Goal: Information Seeking & Learning: Learn about a topic

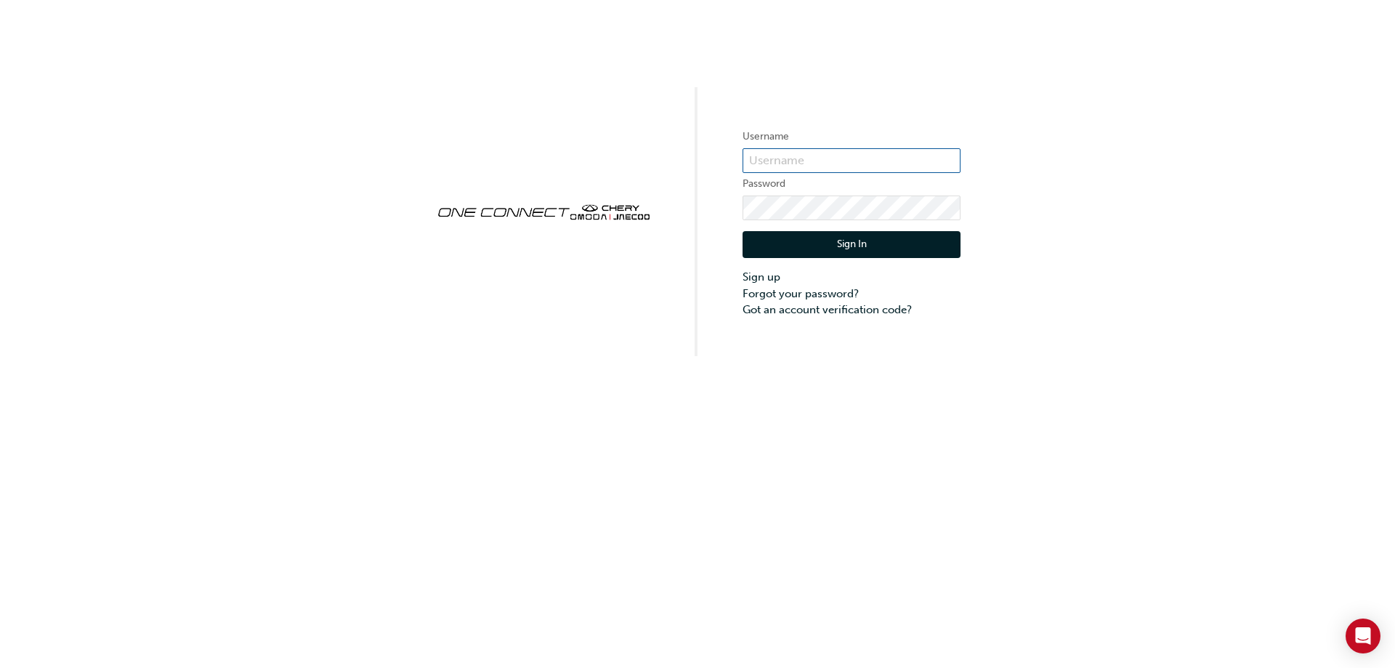
type input "CHAU0232"
click at [870, 241] on button "Sign In" at bounding box center [851, 245] width 218 height 28
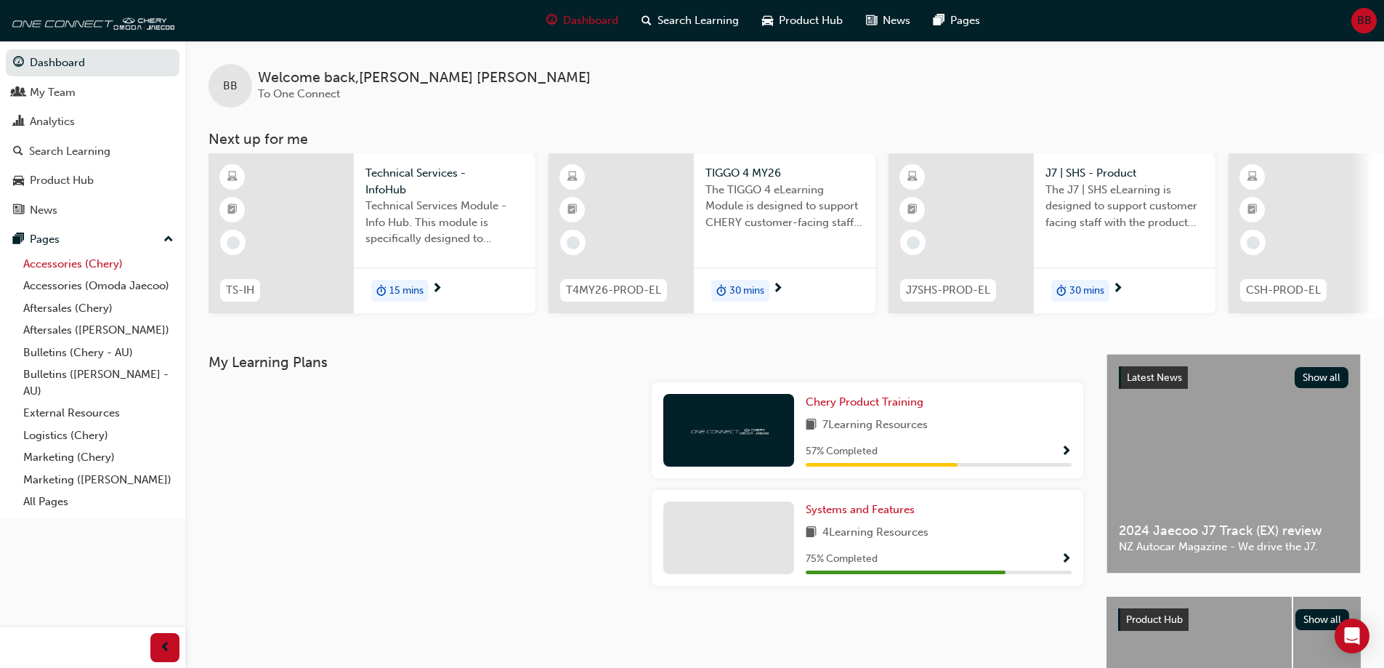
click at [113, 264] on link "Accessories (Chery)" at bounding box center [98, 264] width 162 height 23
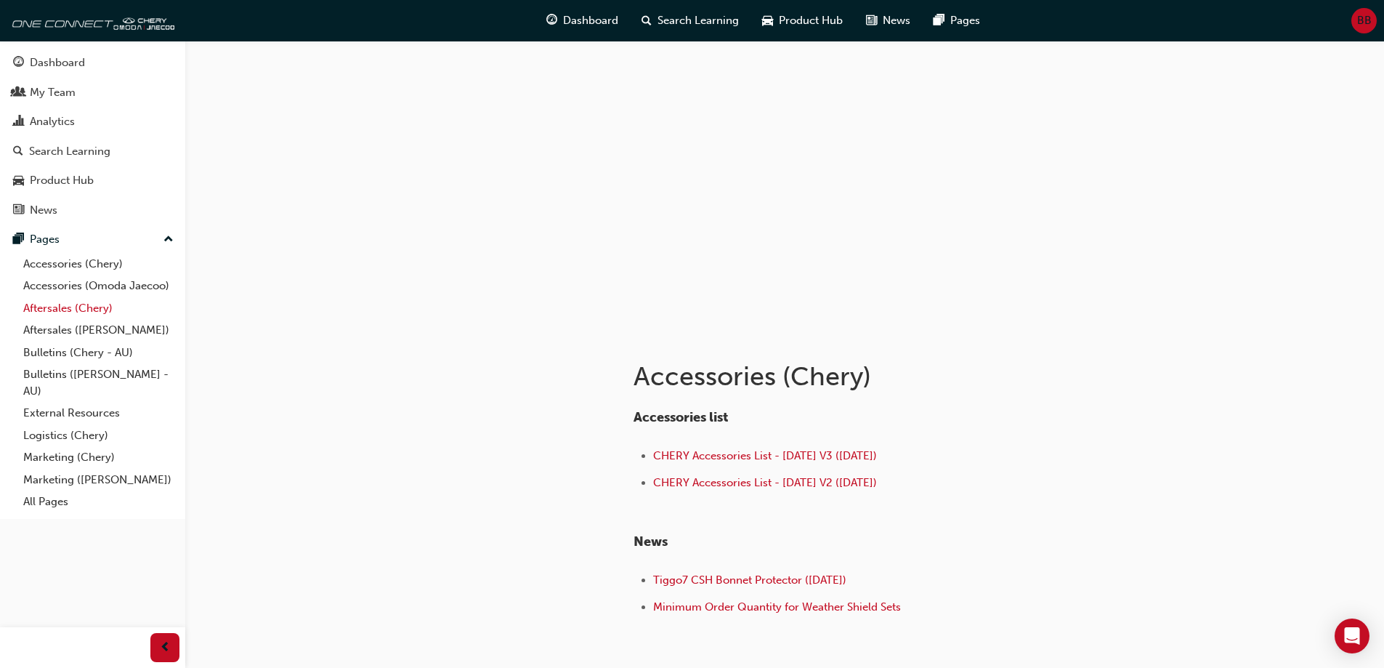
click at [89, 304] on link "Aftersales (Chery)" at bounding box center [98, 308] width 162 height 23
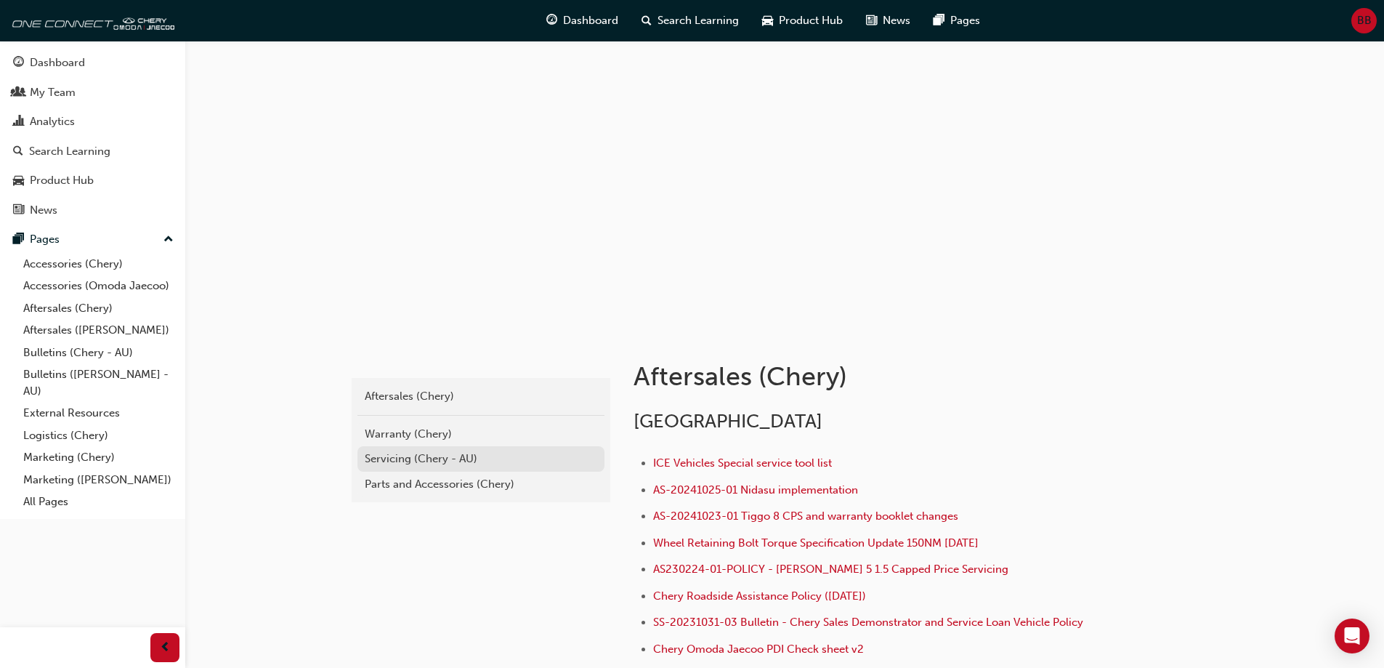
click at [449, 453] on div "Servicing (Chery - AU)" at bounding box center [481, 458] width 232 height 17
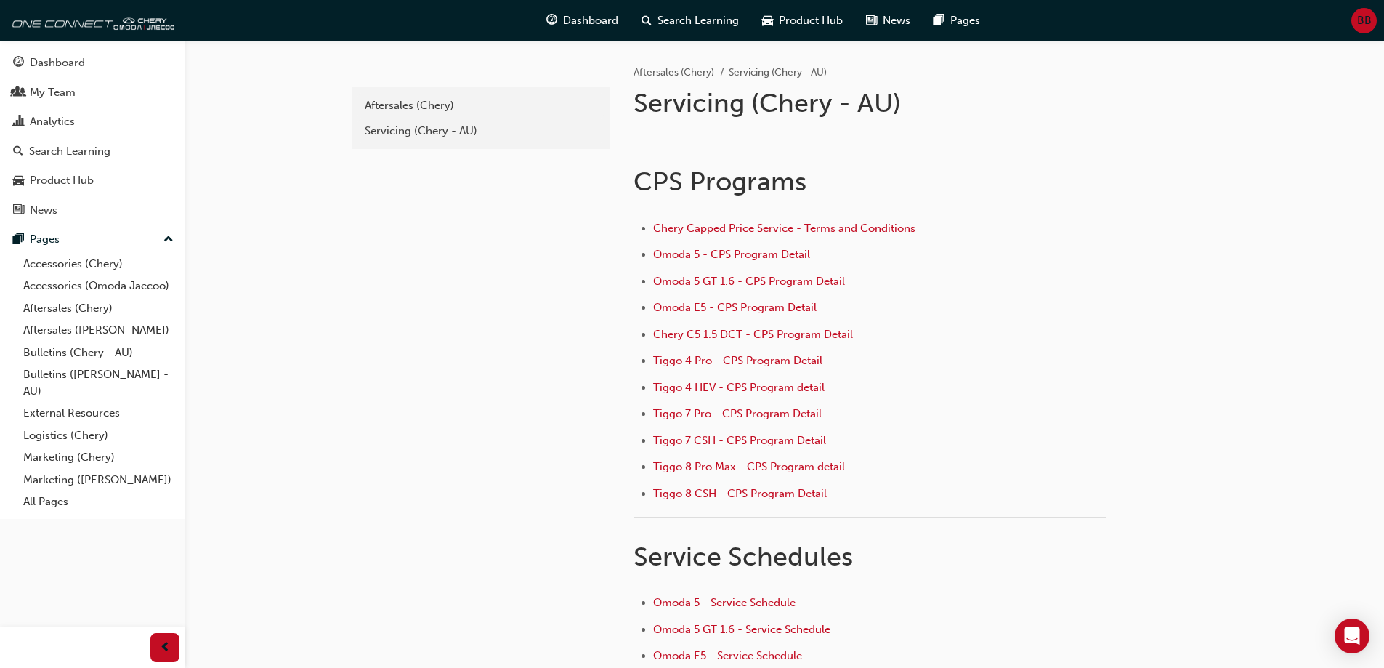
click at [744, 285] on span "Omoda 5 GT 1.6 - CPS Program Detail" at bounding box center [749, 281] width 192 height 13
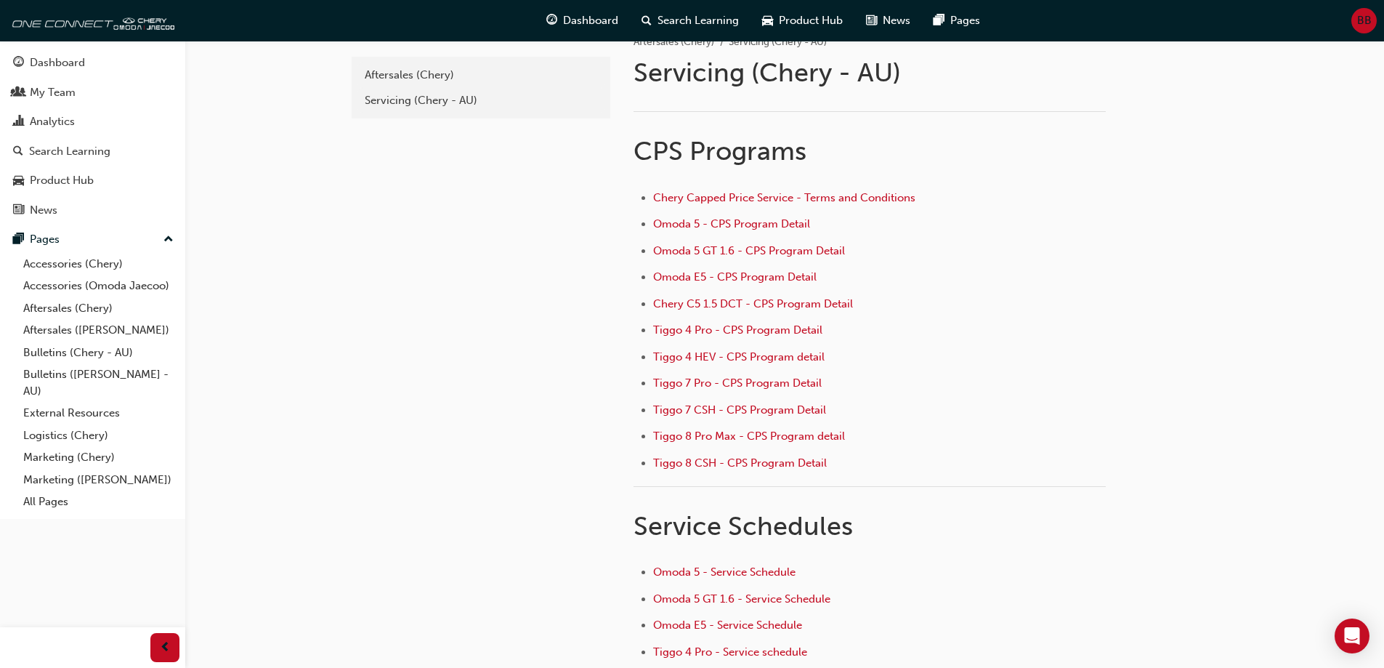
scroll to position [36, 0]
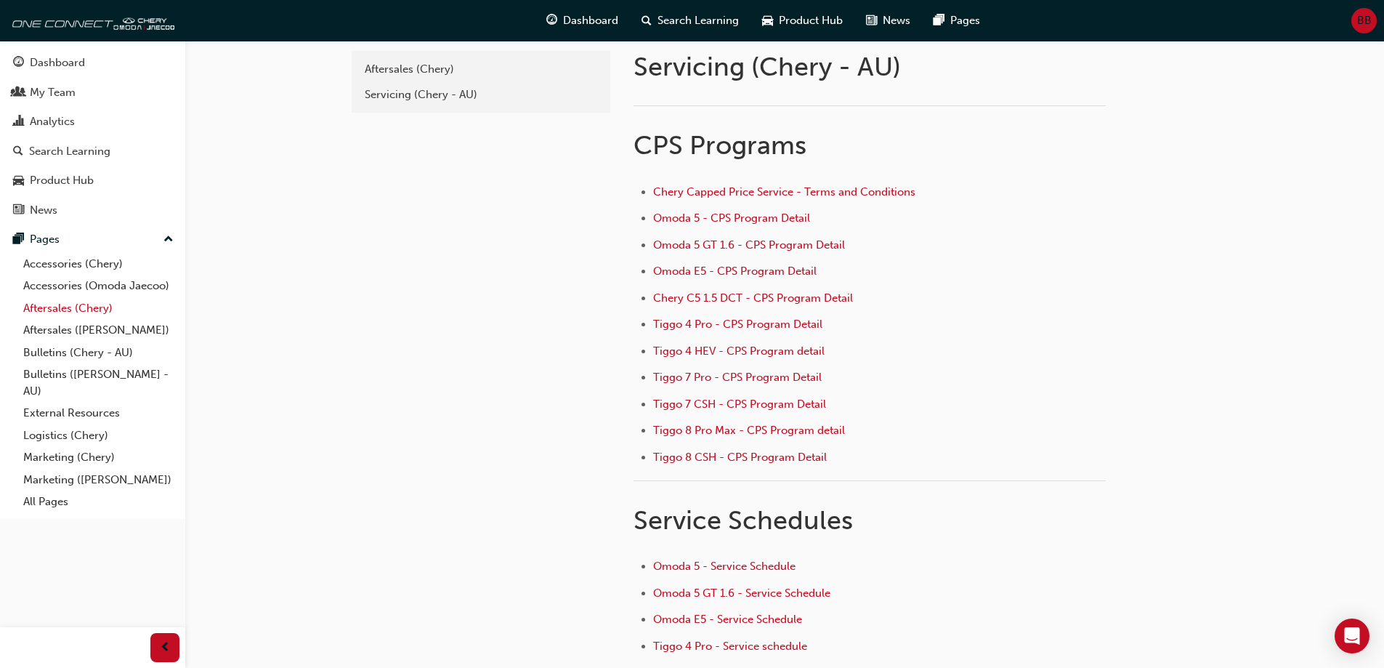
click at [99, 305] on link "Aftersales (Chery)" at bounding box center [98, 308] width 162 height 23
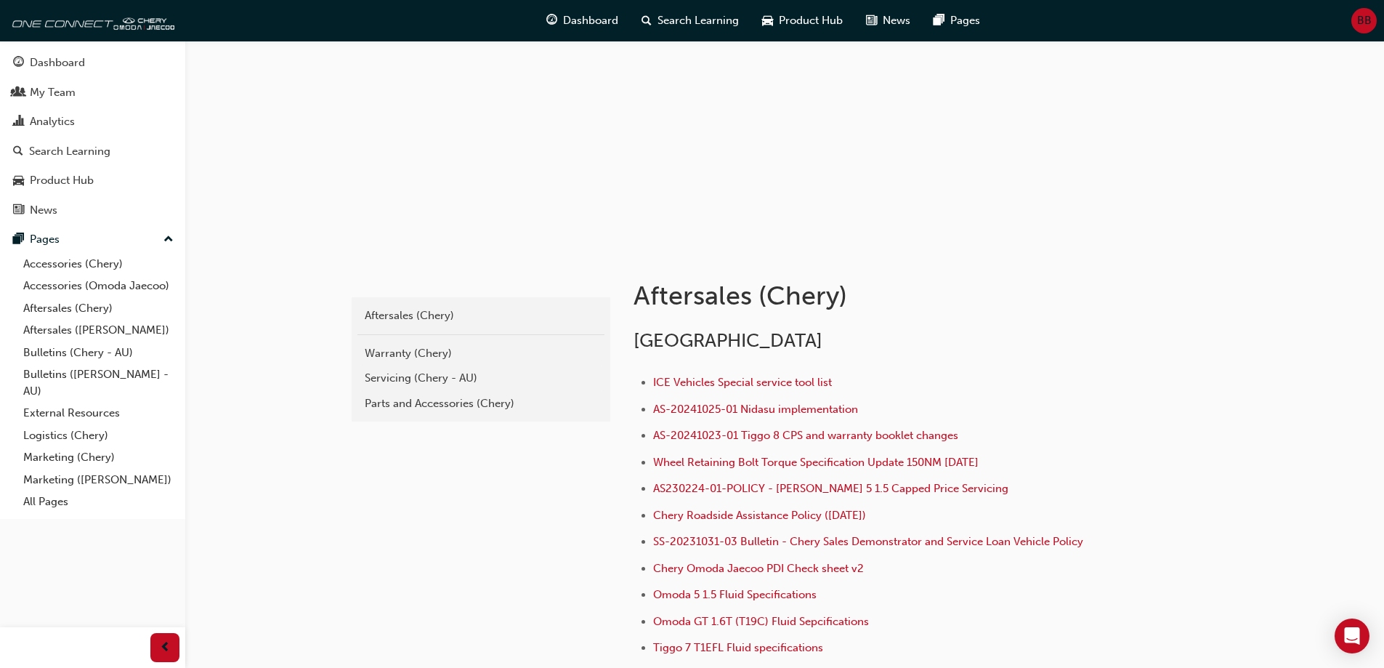
scroll to position [91, 0]
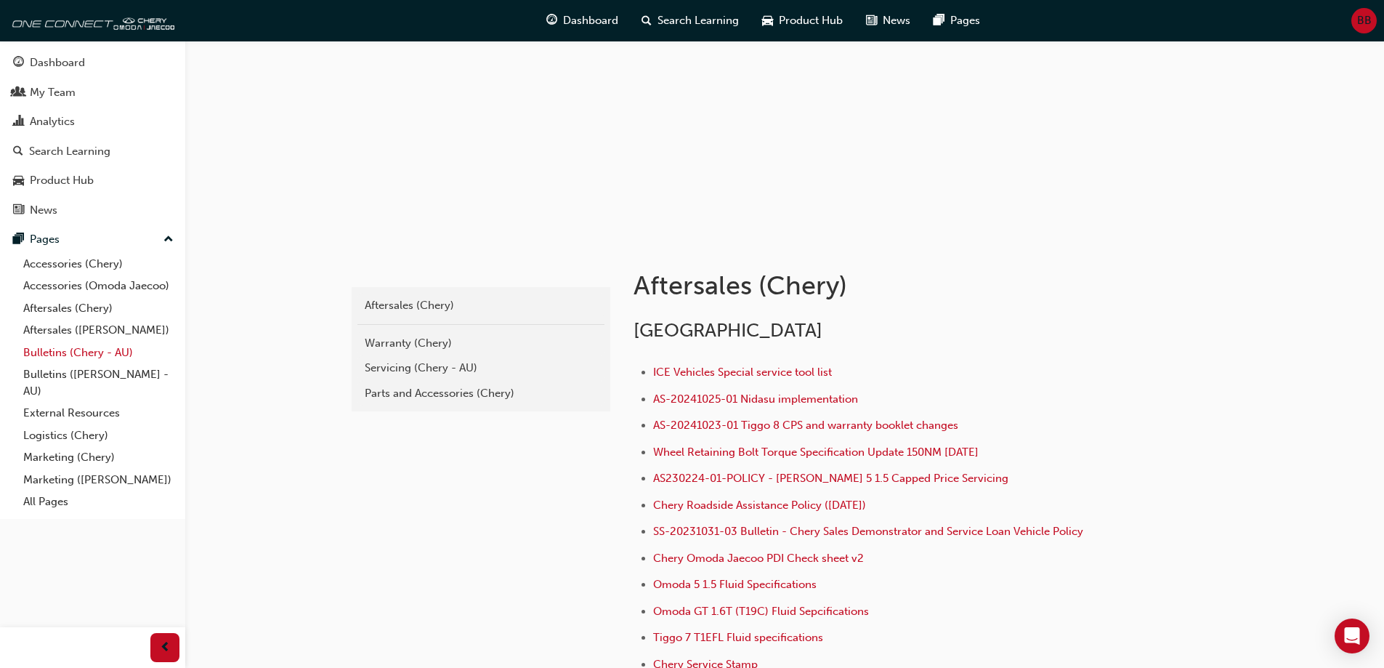
click at [89, 351] on link "Bulletins (Chery - AU)" at bounding box center [98, 352] width 162 height 23
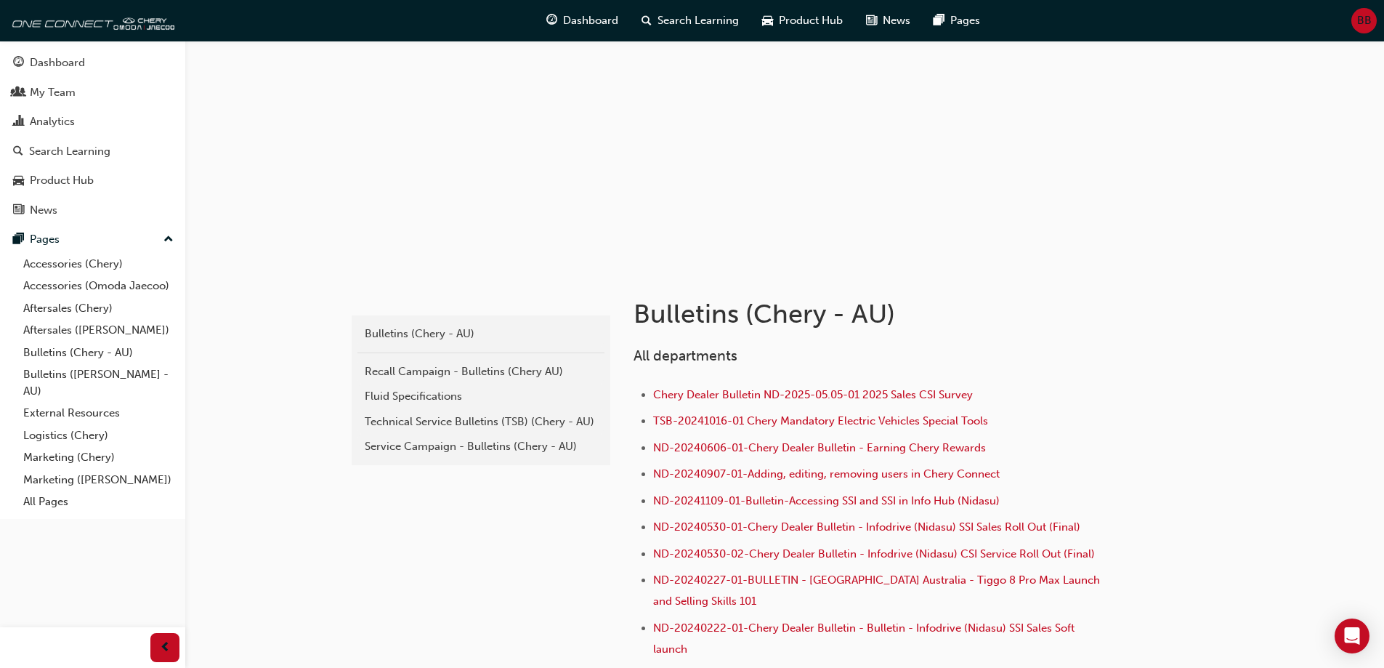
scroll to position [91, 0]
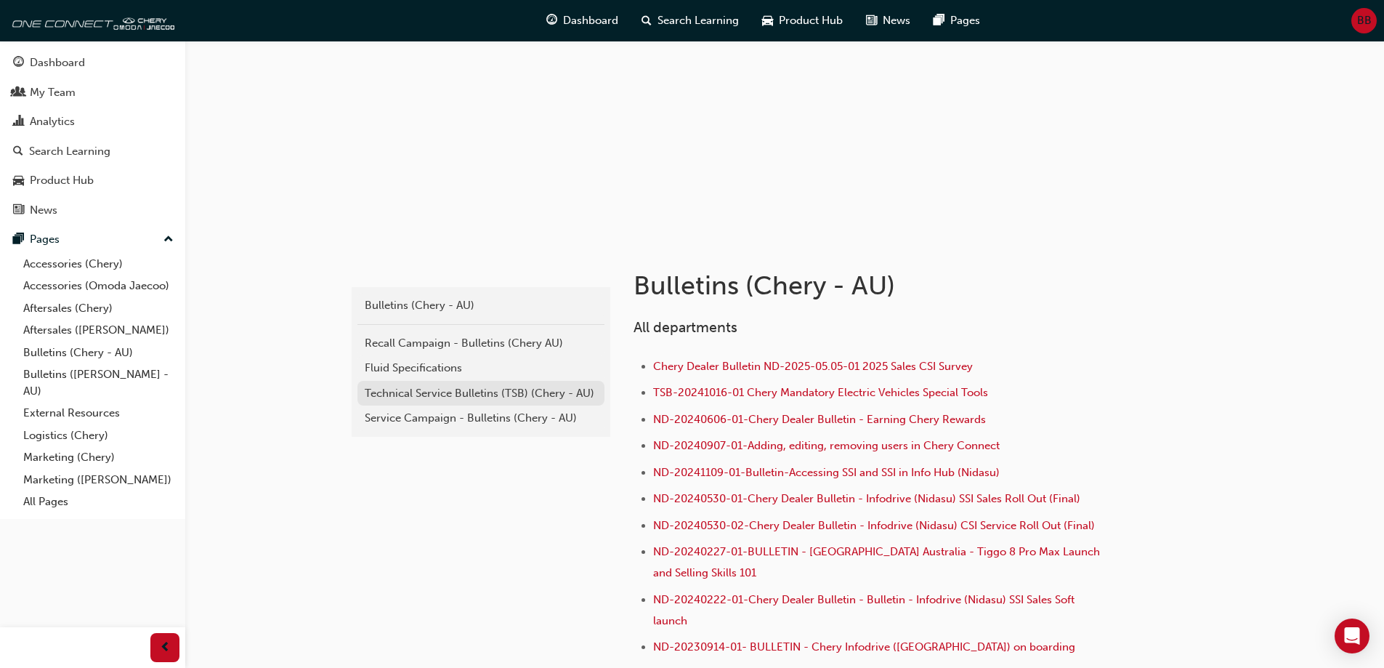
click at [509, 389] on div "Technical Service Bulletins (TSB) (Chery - AU)" at bounding box center [481, 393] width 232 height 17
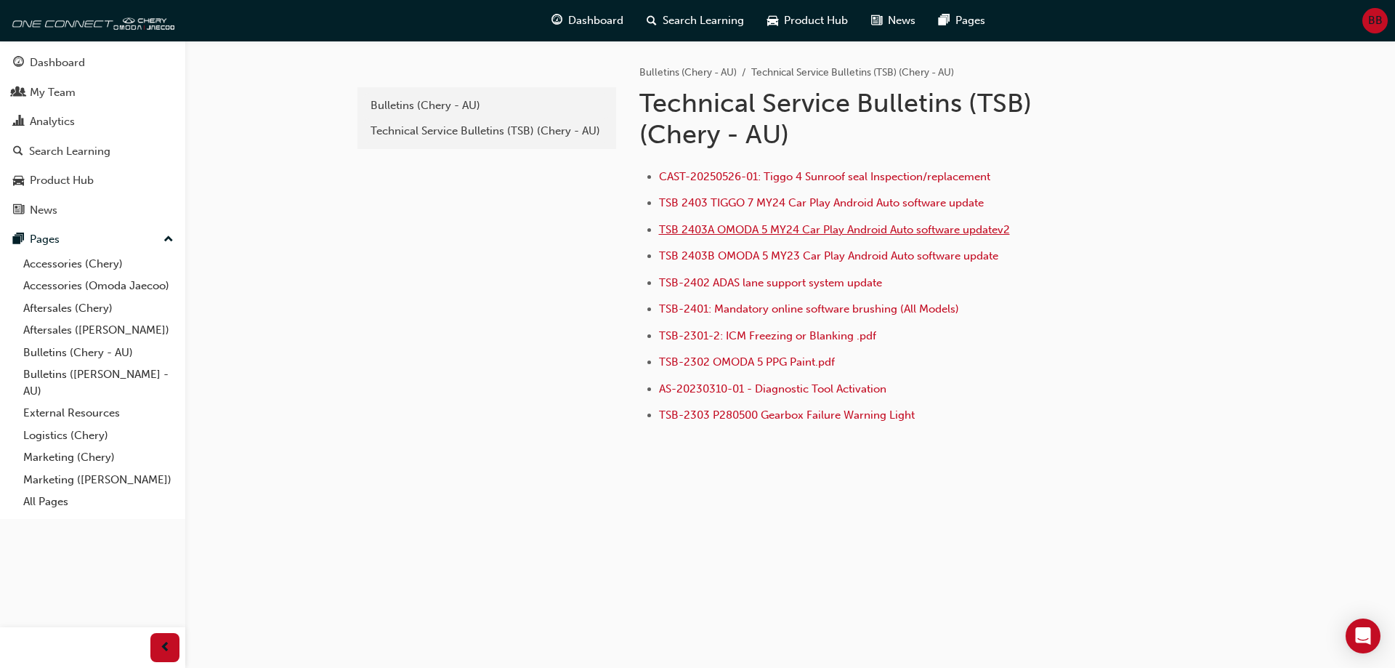
click at [786, 230] on span "TSB 2403A OMODA 5 MY24 Car Play Android Auto software updatev2" at bounding box center [834, 229] width 351 height 13
